Goal: Information Seeking & Learning: Learn about a topic

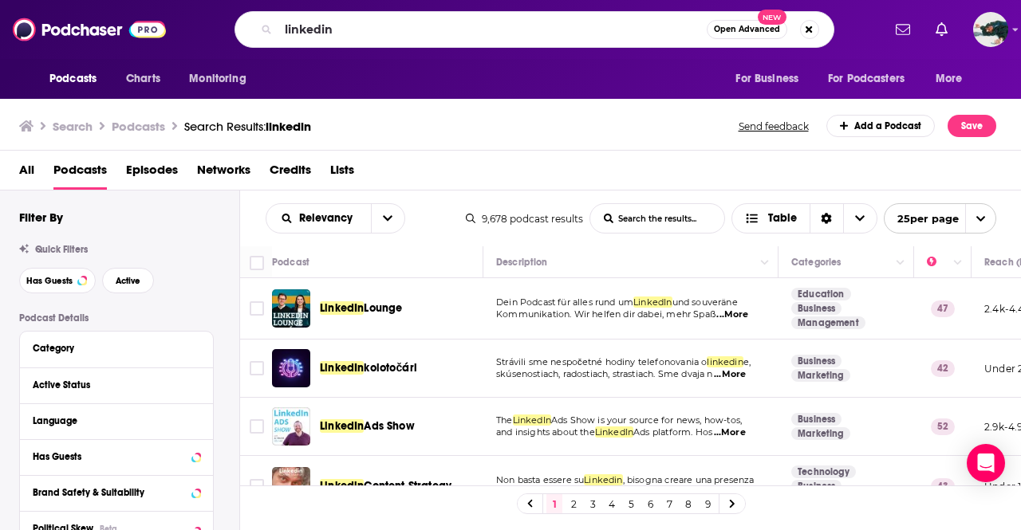
click at [331, 33] on input "linkedin" at bounding box center [492, 30] width 428 height 26
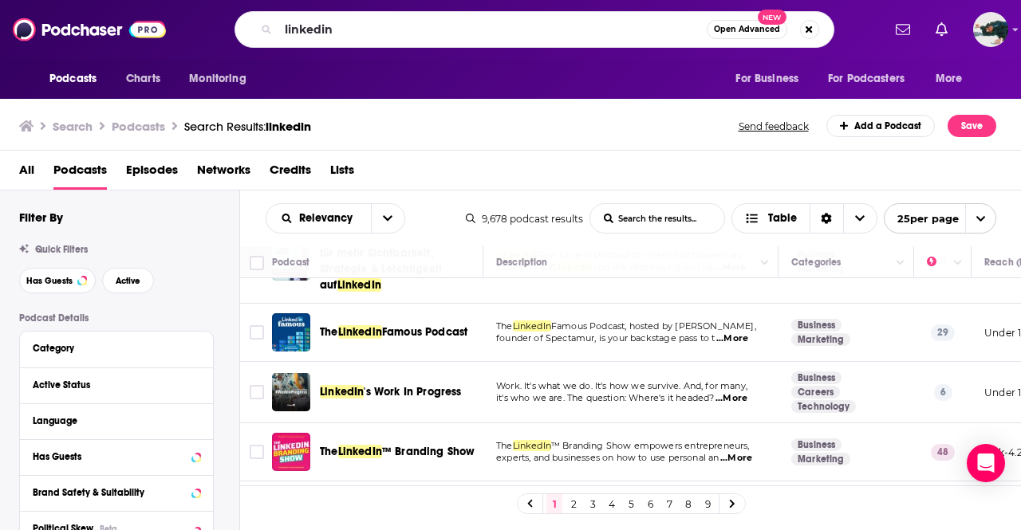
click at [331, 33] on input "linkedin" at bounding box center [492, 30] width 428 height 26
type input "the path [PERSON_NAME]"
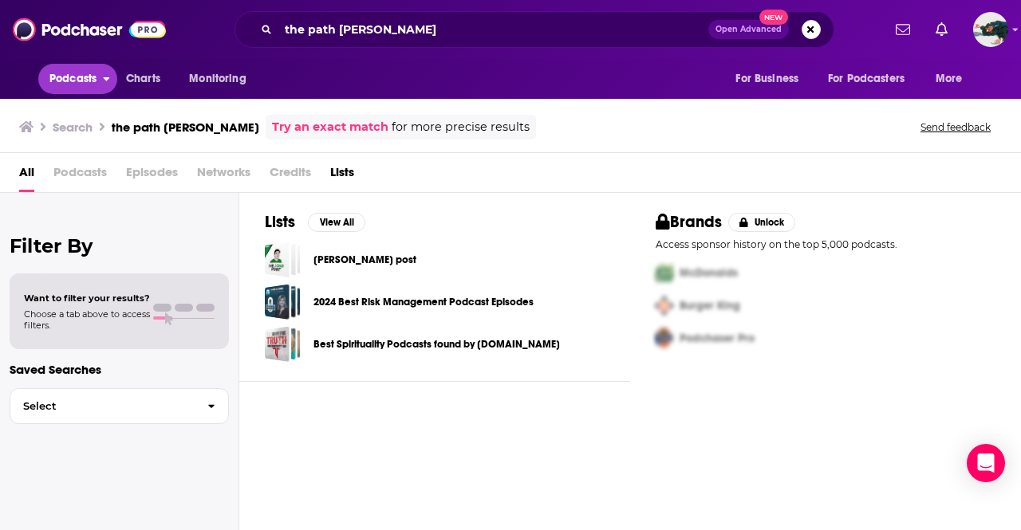
click at [80, 76] on span "Podcasts" at bounding box center [72, 79] width 47 height 22
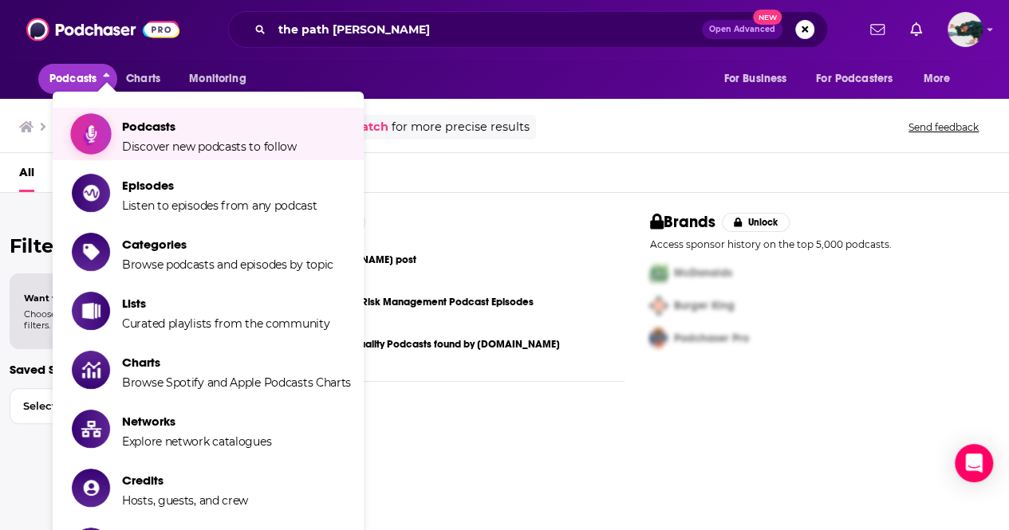
click at [140, 135] on span "Podcasts Discover new podcasts to follow" at bounding box center [209, 134] width 175 height 40
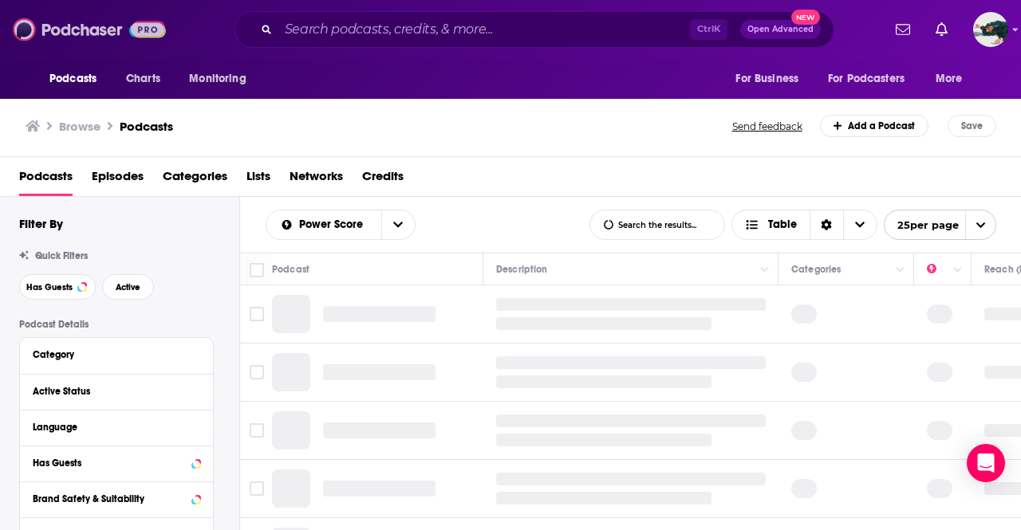
click at [74, 14] on img at bounding box center [89, 29] width 153 height 30
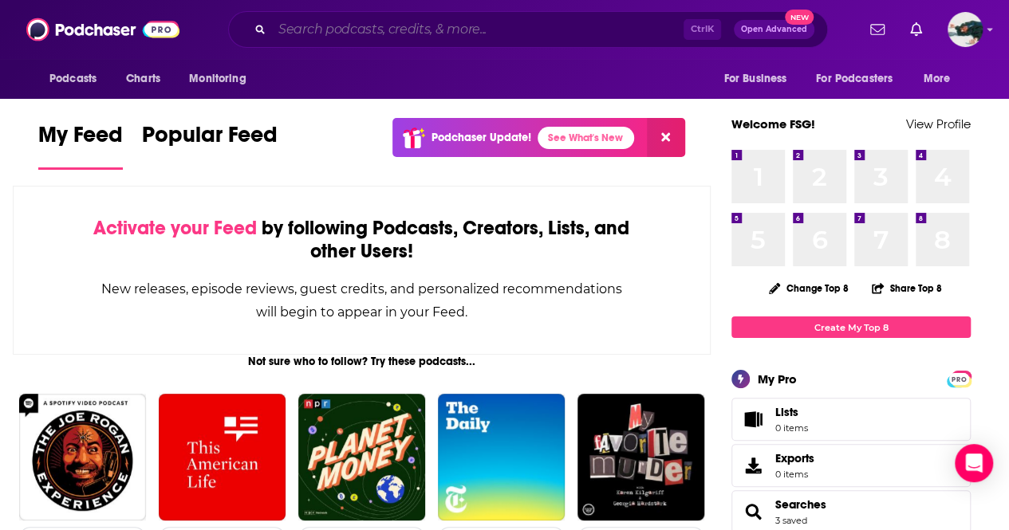
click at [352, 30] on input "Search podcasts, credits, & more..." at bounding box center [477, 30] width 411 height 26
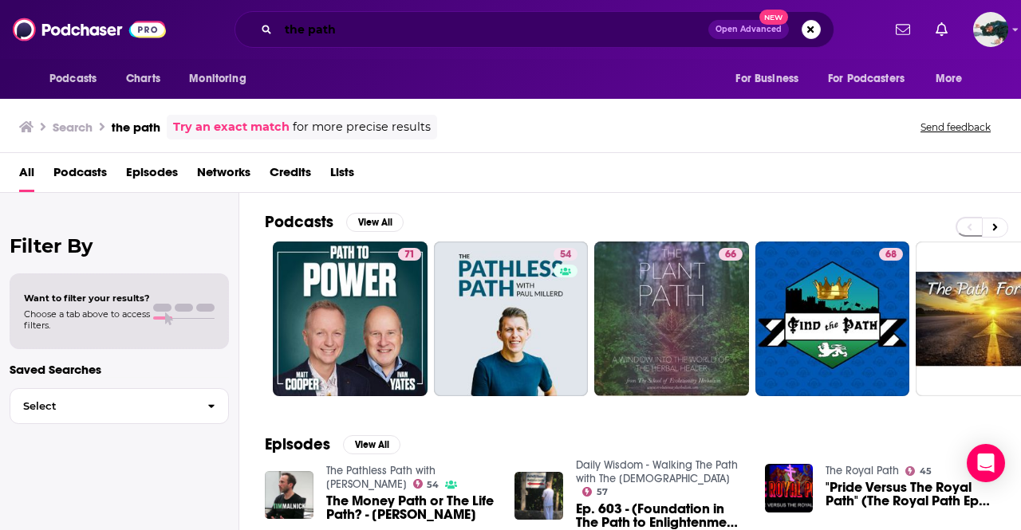
click at [471, 29] on input "the path" at bounding box center [493, 30] width 430 height 26
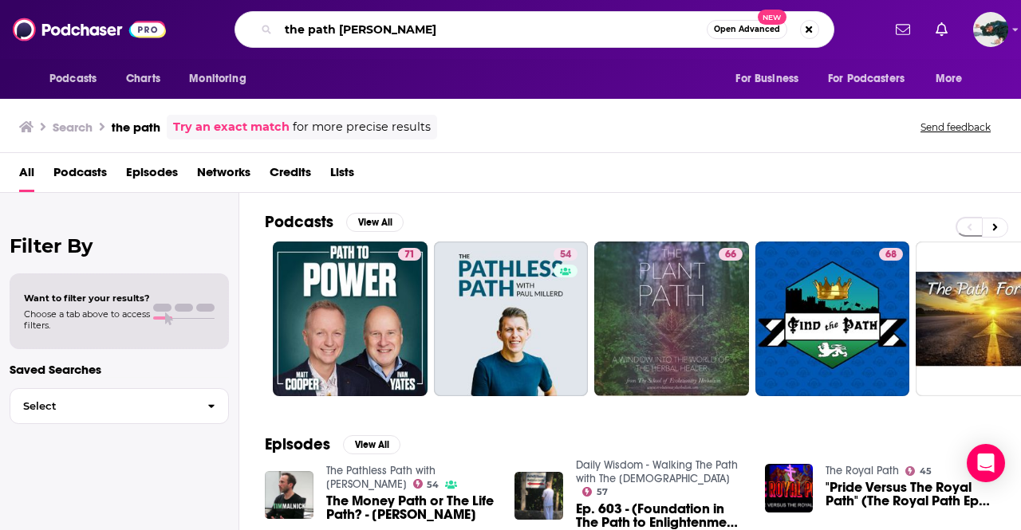
type input "the path [PERSON_NAME]"
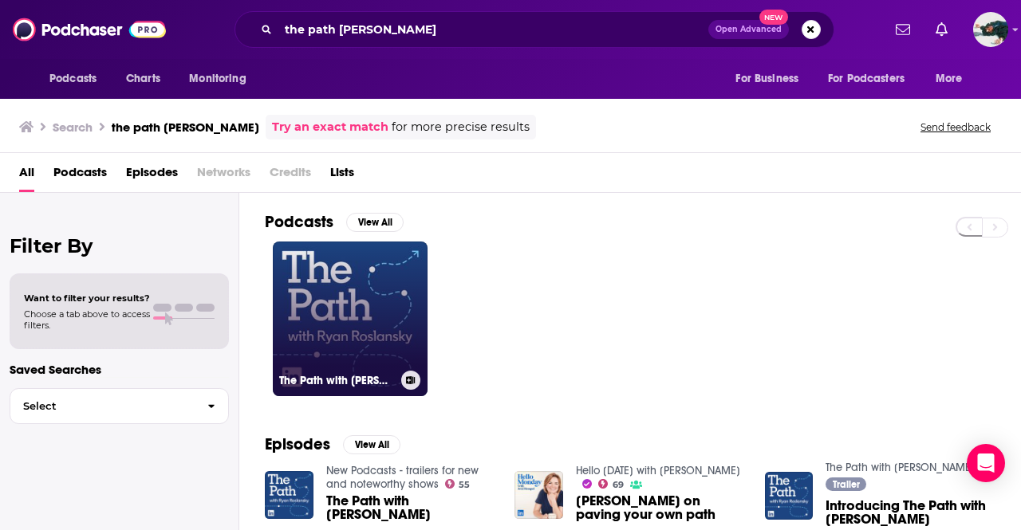
click at [356, 270] on link "The Path with [PERSON_NAME]" at bounding box center [350, 319] width 155 height 155
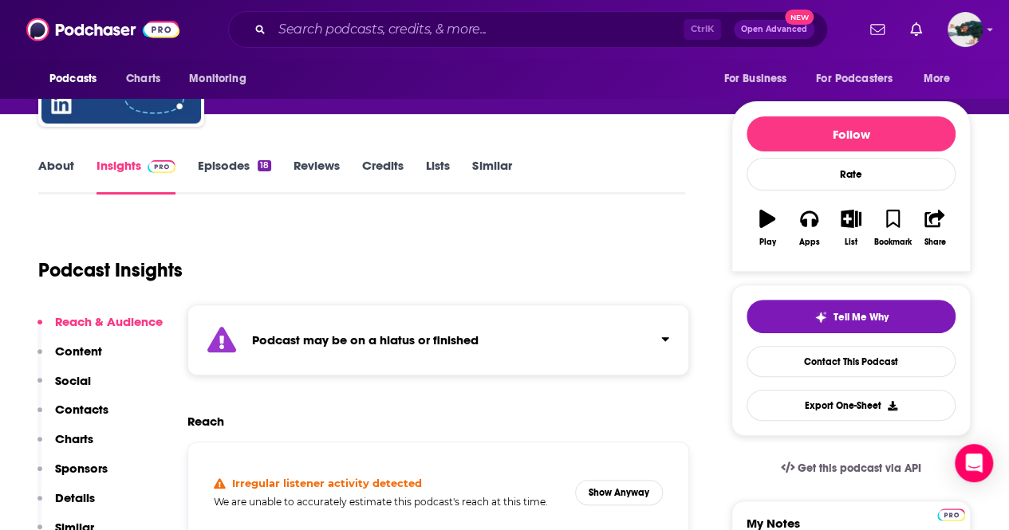
scroll to position [262, 0]
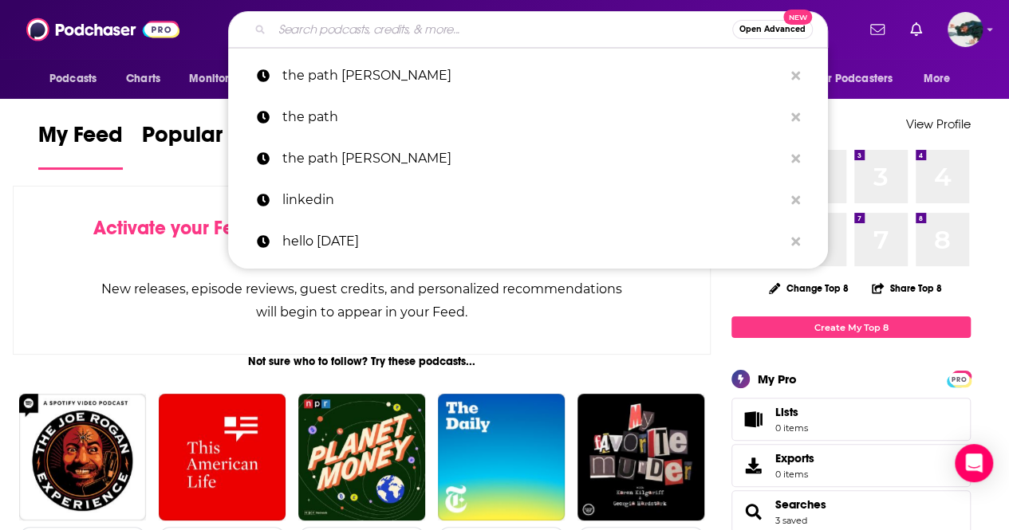
click at [492, 28] on input "Search podcasts, credits, & more..." at bounding box center [502, 30] width 460 height 26
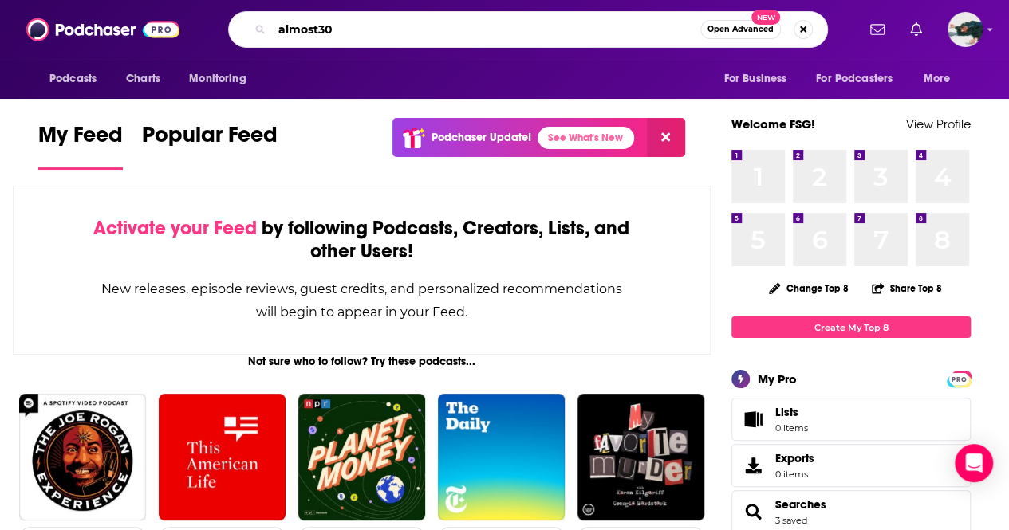
type input "almost30"
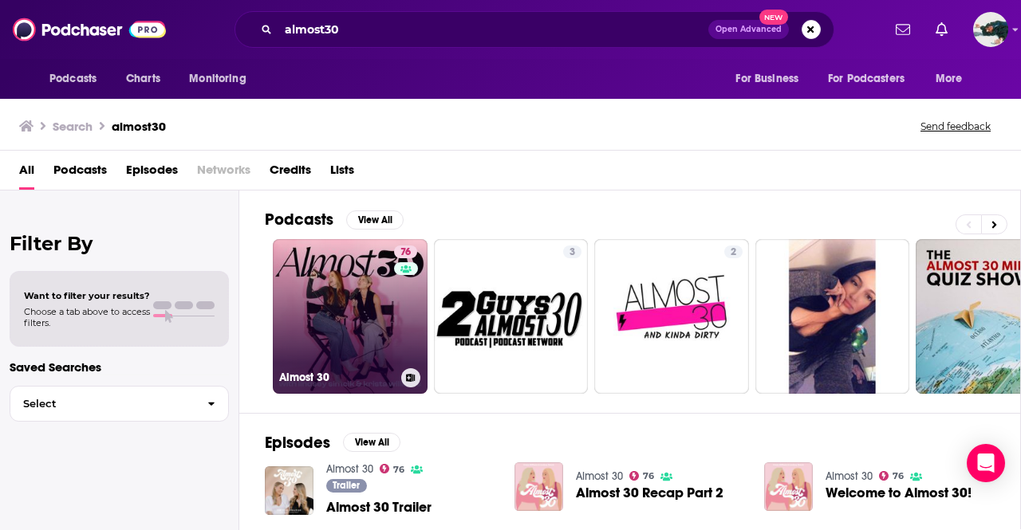
click at [352, 278] on link "76 Almost 30" at bounding box center [350, 316] width 155 height 155
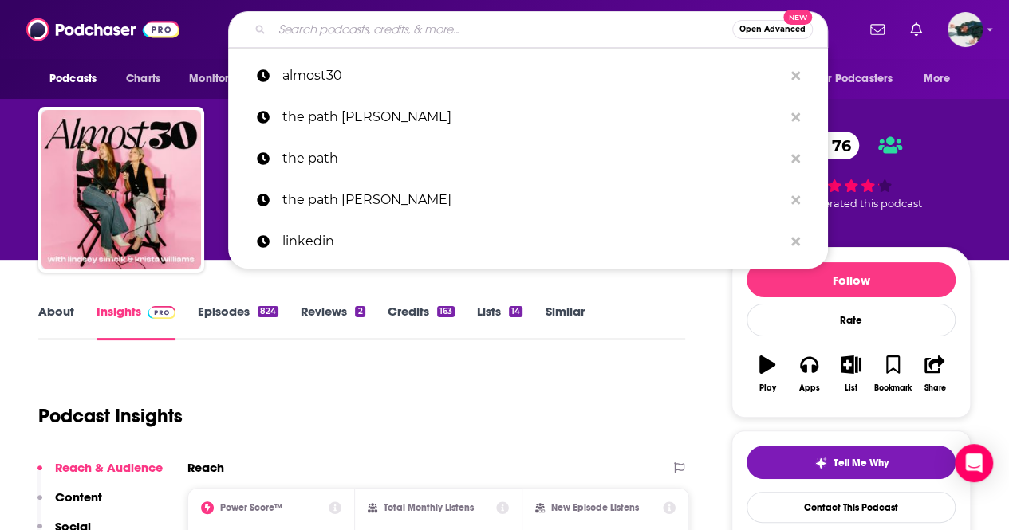
click at [383, 33] on input "Search podcasts, credits, & more..." at bounding box center [502, 30] width 460 height 26
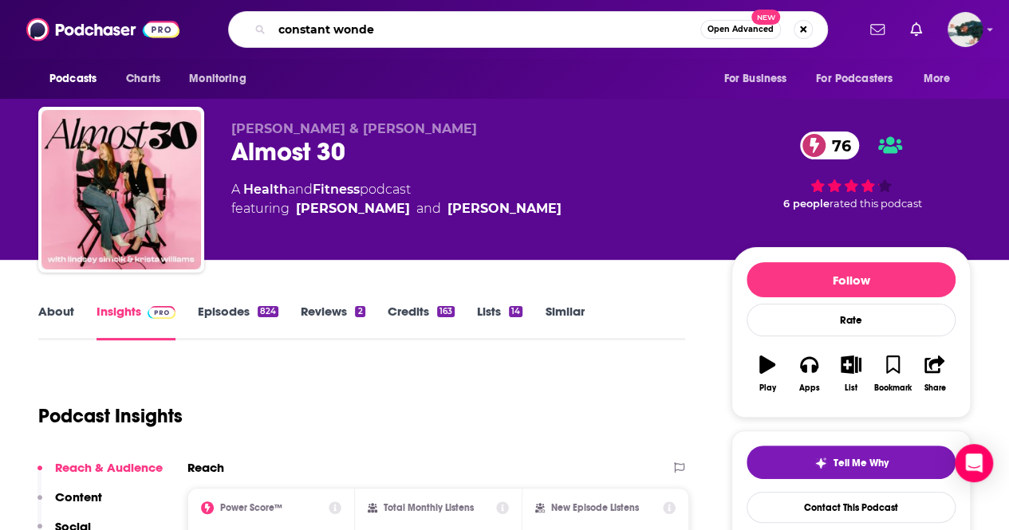
type input "constant wonder"
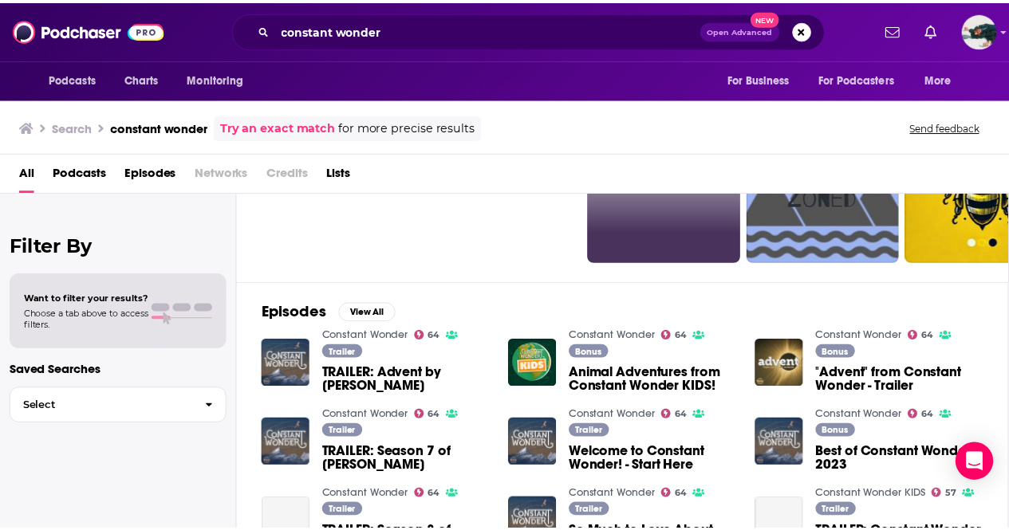
scroll to position [167, 0]
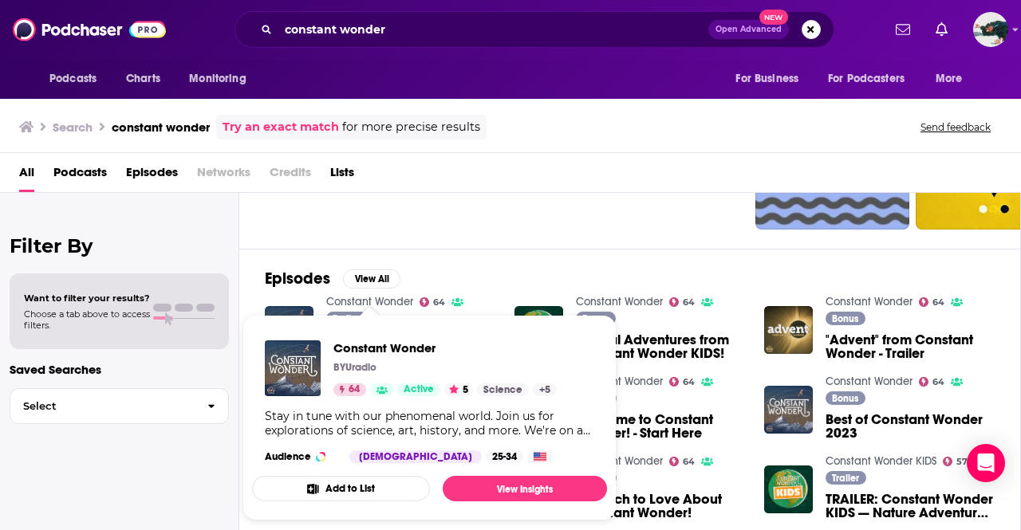
click at [365, 296] on link "Constant Wonder" at bounding box center [369, 302] width 87 height 14
